Goal: Information Seeking & Learning: Learn about a topic

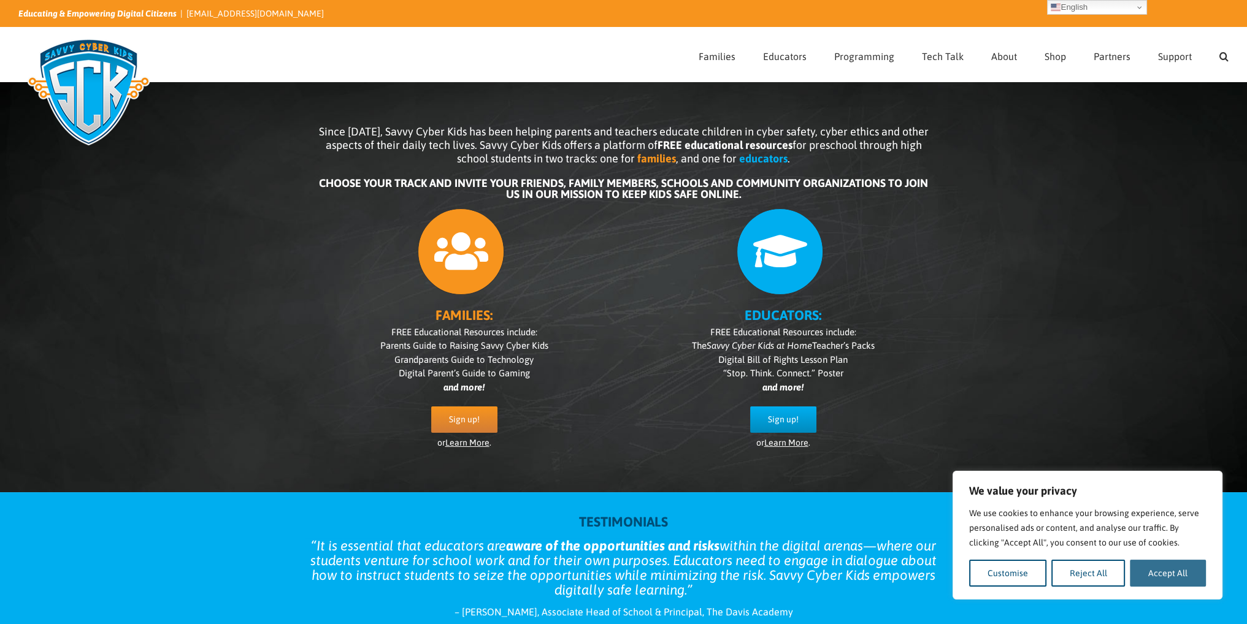
click at [1192, 577] on button "Accept All" at bounding box center [1168, 573] width 76 height 27
checkbox input "true"
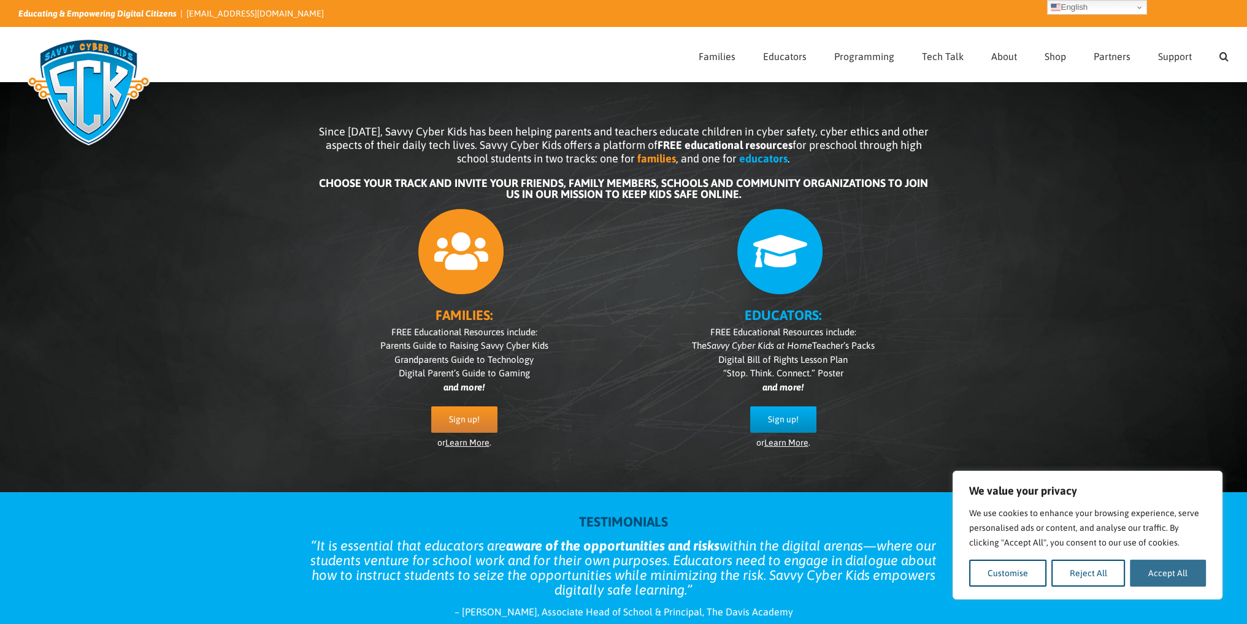
checkbox input "true"
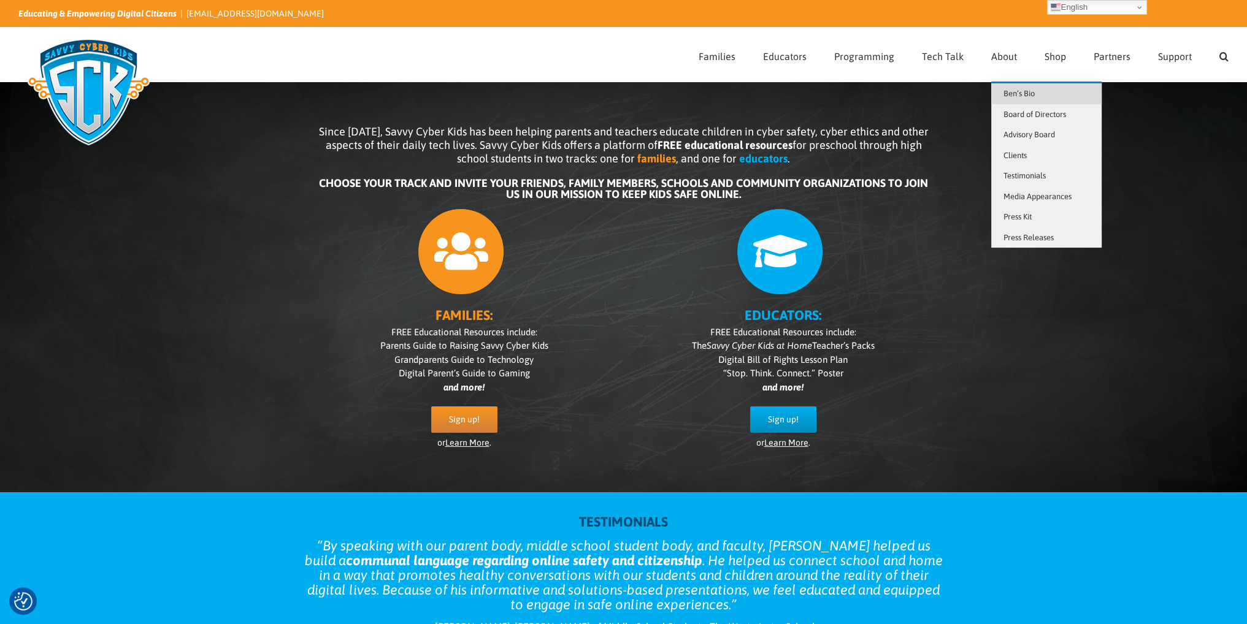
click at [1011, 88] on link "Ben’s Bio" at bounding box center [1046, 93] width 110 height 21
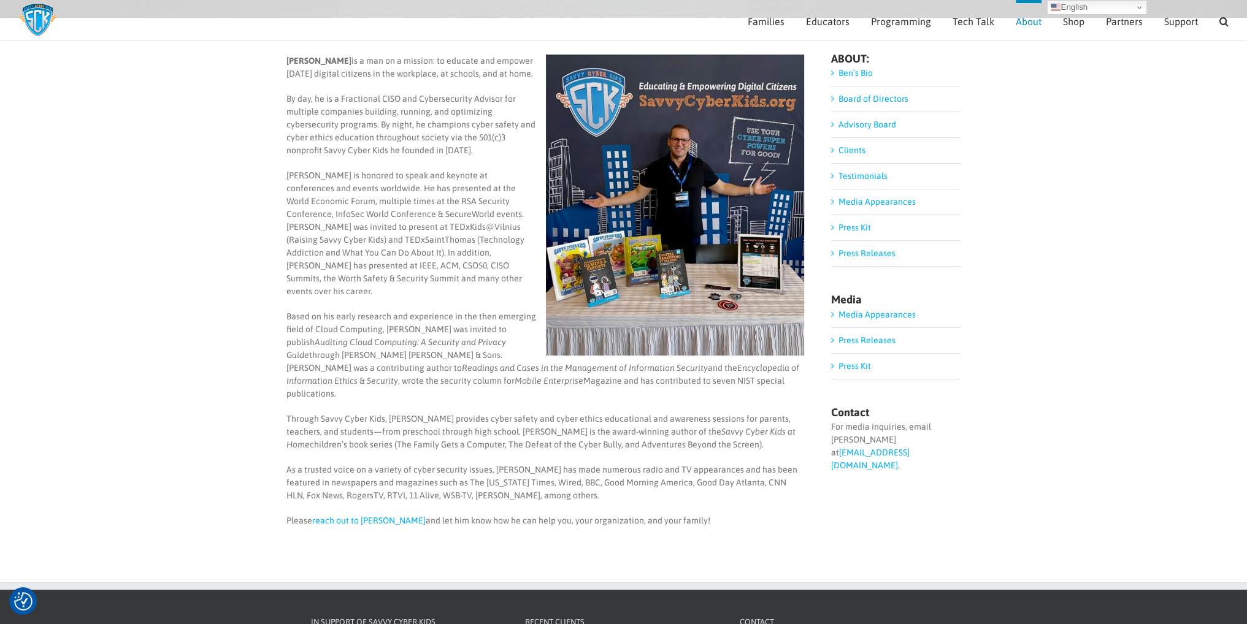
scroll to position [123, 0]
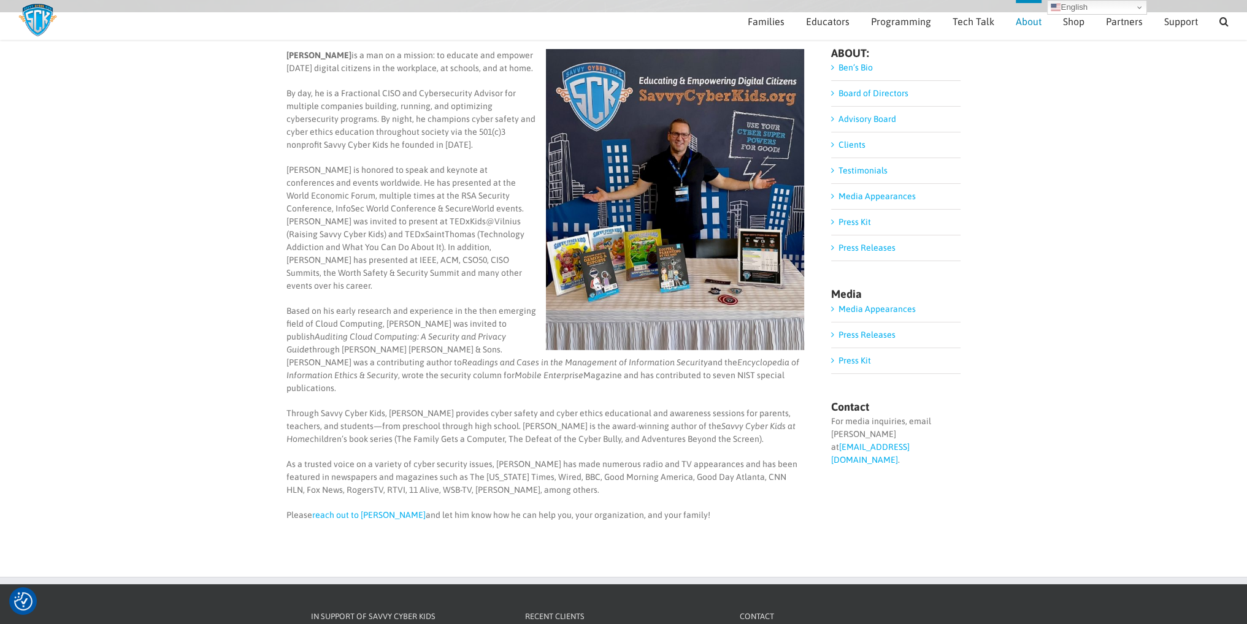
click at [362, 510] on link "reach out to Ben" at bounding box center [368, 515] width 113 height 10
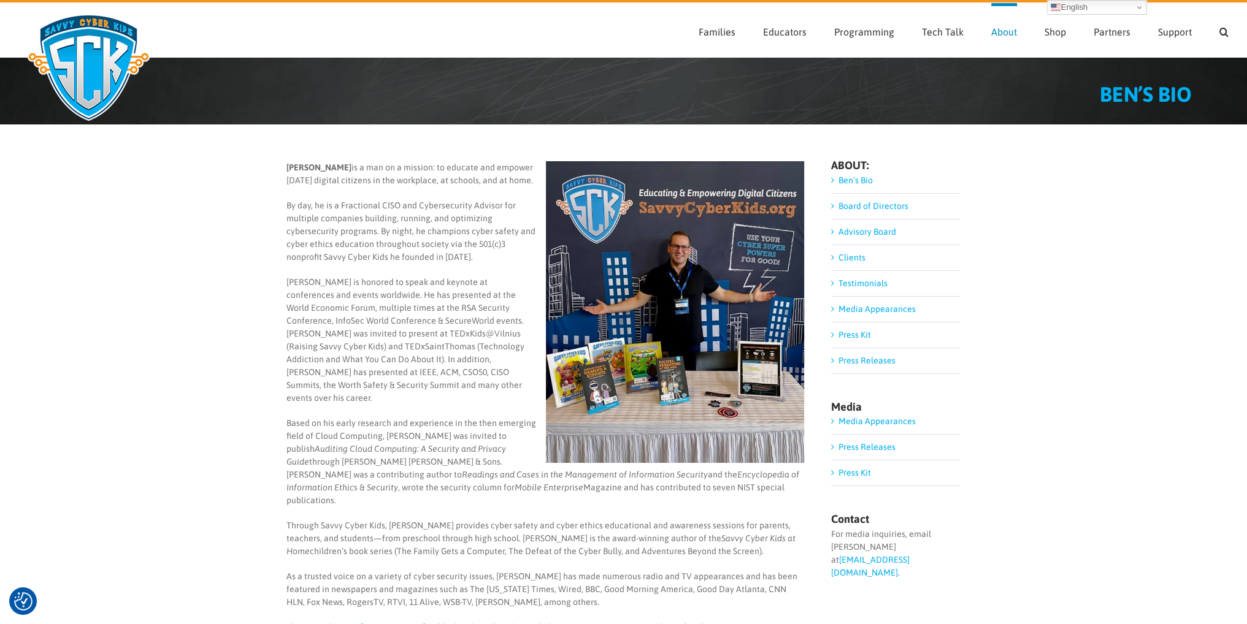
scroll to position [0, 0]
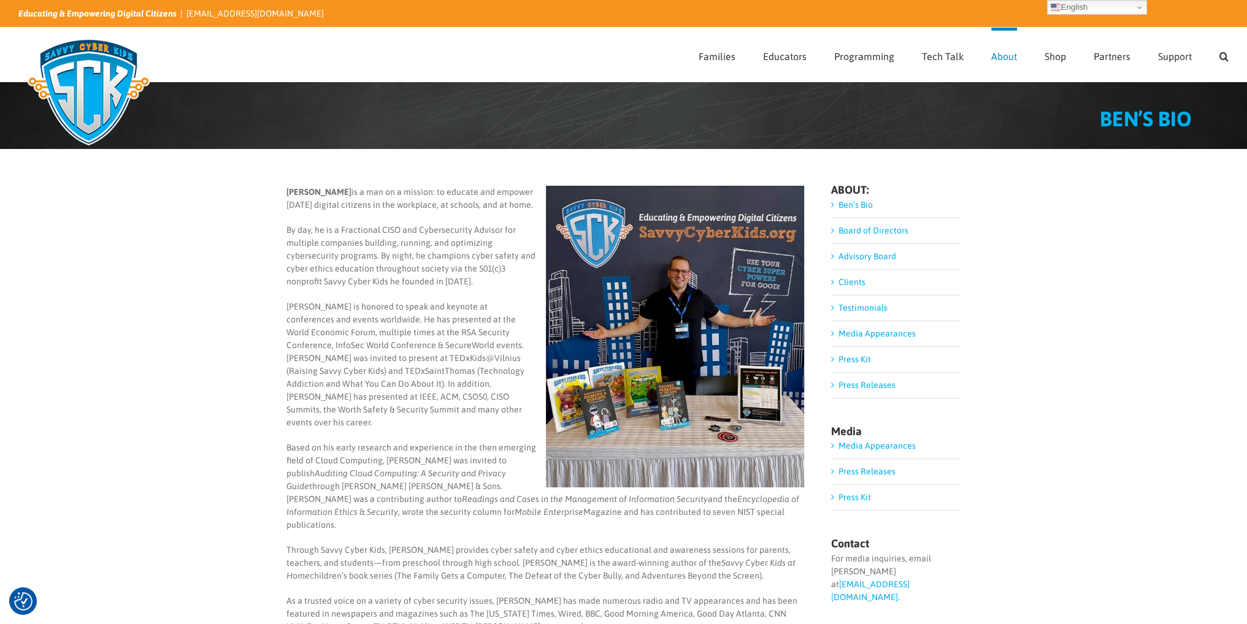
click at [838, 260] on link "Advisory Board" at bounding box center [867, 256] width 58 height 10
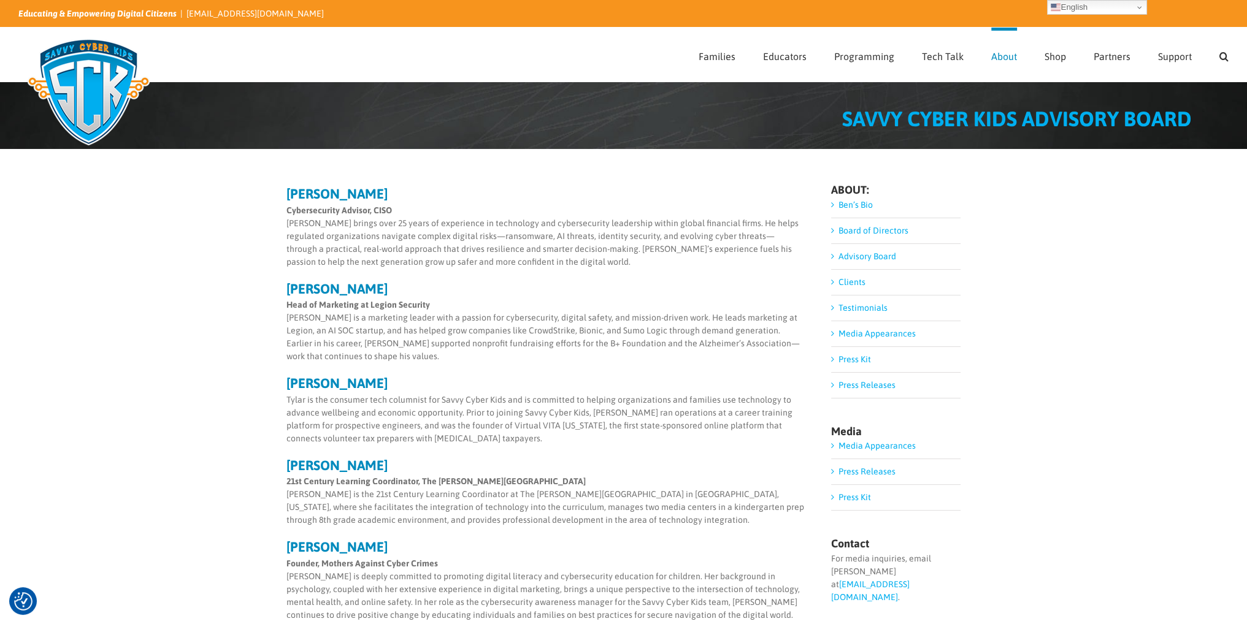
click at [838, 277] on link "Clients" at bounding box center [851, 282] width 27 height 10
